Goal: Browse casually

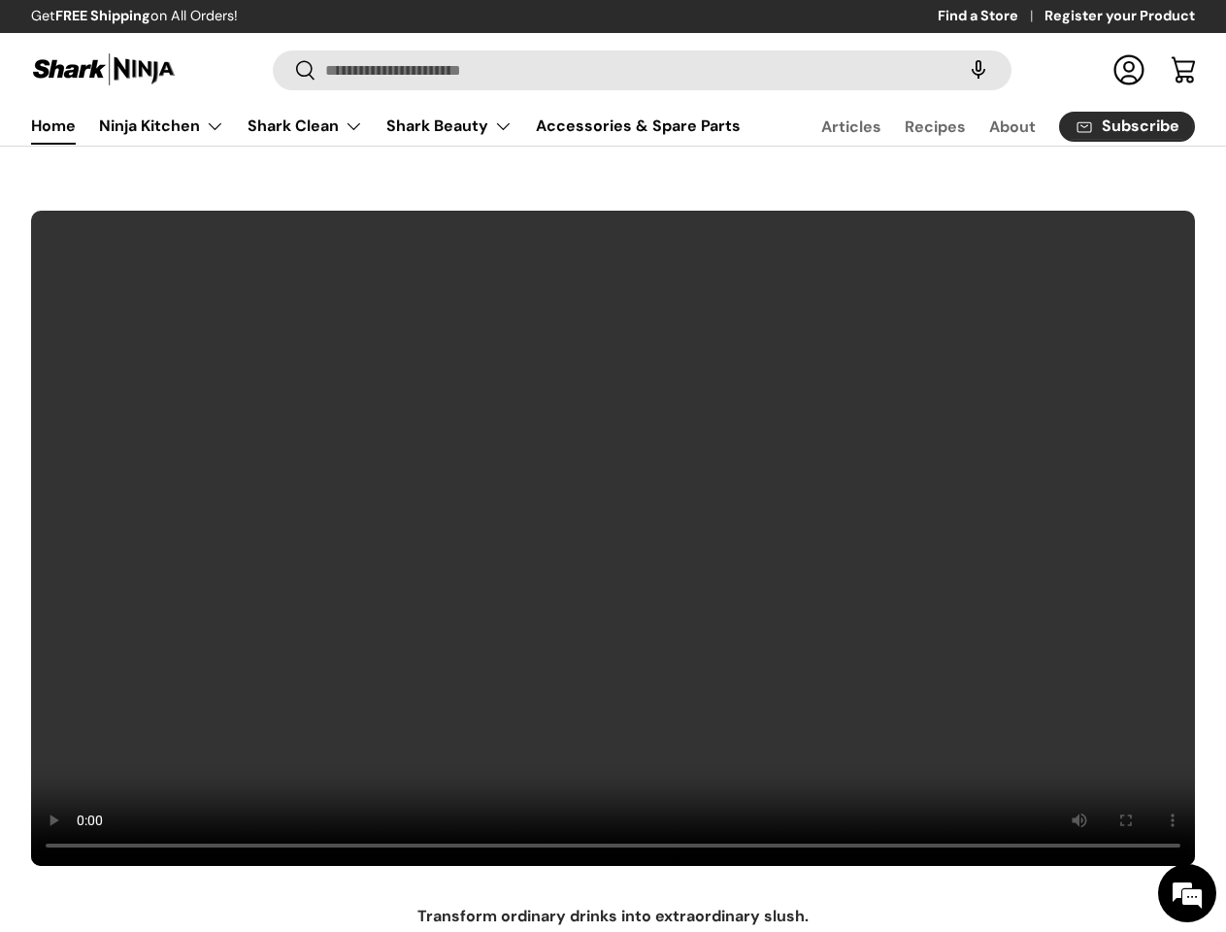
click at [612, 466] on video at bounding box center [612, 538] width 1165 height 657
click at [959, 70] on speech-search-button at bounding box center [978, 70] width 62 height 43
click at [408, 145] on summary "Shark Beauty" at bounding box center [449, 126] width 149 height 39
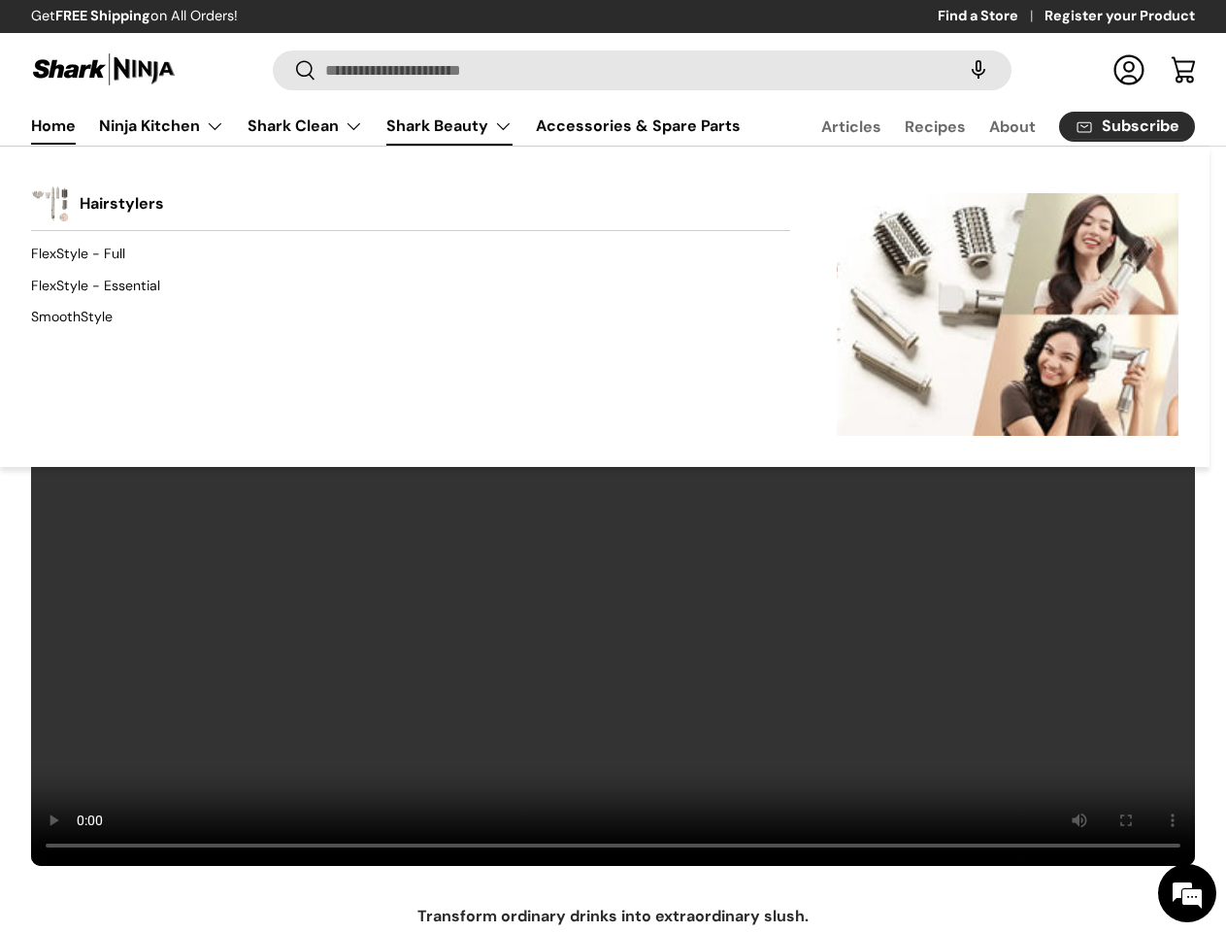
click at [586, 194] on div "Back Shark Beauty Hairstylers FlexStyle - Full FlexStyle - Essential SmoothStyl…" at bounding box center [604, 306] width 1209 height 321
click at [877, 201] on div "Back Shark Beauty Hairstylers FlexStyle - Full FlexStyle - Essential SmoothStyl…" at bounding box center [604, 306] width 1209 height 321
click at [1139, 194] on div "Back Shark Beauty Hairstylers FlexStyle - Full FlexStyle - Essential SmoothStyl…" at bounding box center [604, 306] width 1209 height 321
click at [431, 194] on div "Back Shark Beauty Hairstylers FlexStyle - Full FlexStyle - Essential SmoothStyl…" at bounding box center [604, 306] width 1209 height 321
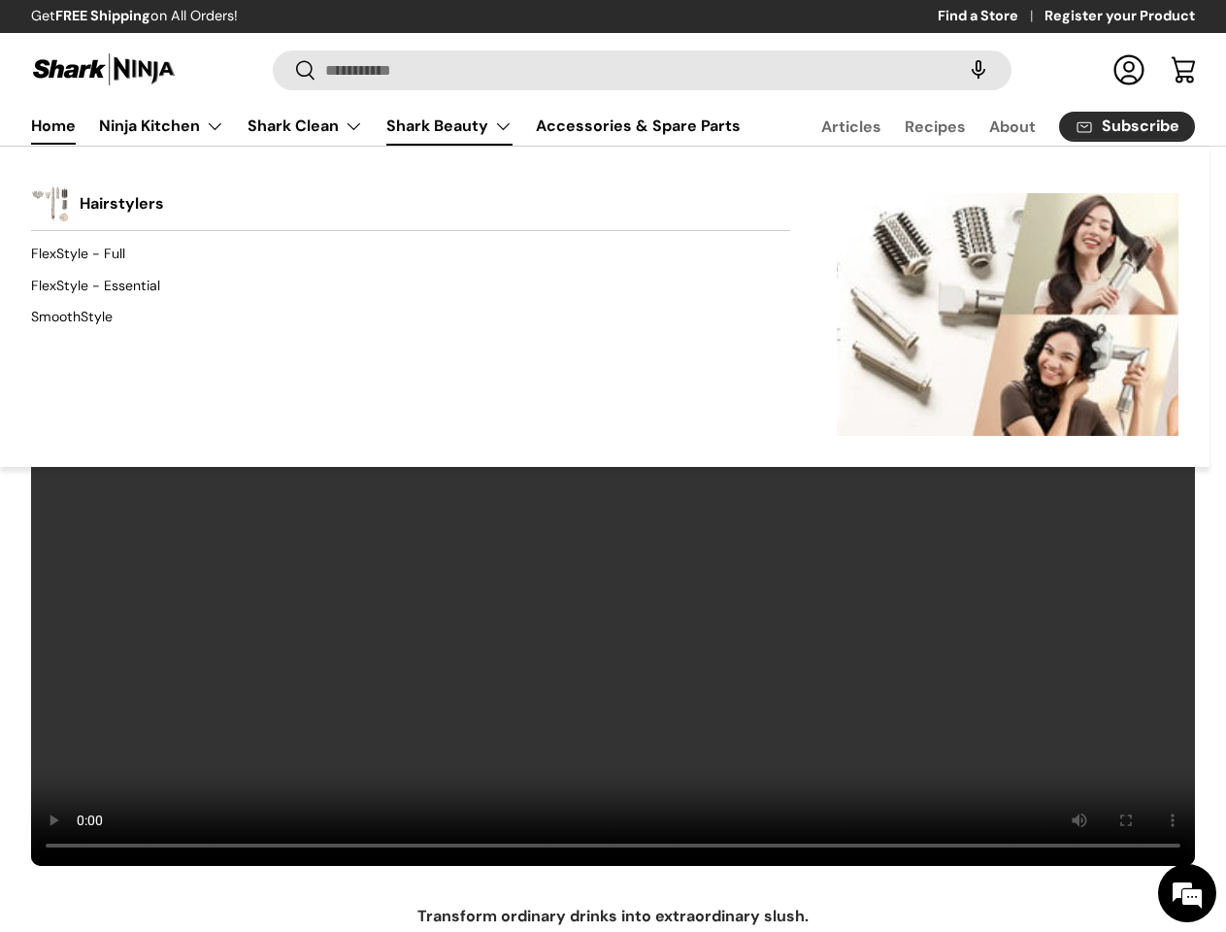
click at [677, 201] on div "Back Shark Beauty Hairstylers FlexStyle - Full FlexStyle - Essential SmoothStyl…" at bounding box center [604, 306] width 1209 height 321
click at [932, 194] on div "Back Shark Beauty Hairstylers FlexStyle - Full FlexStyle - Essential SmoothStyl…" at bounding box center [604, 306] width 1209 height 321
